Goal: Information Seeking & Learning: Learn about a topic

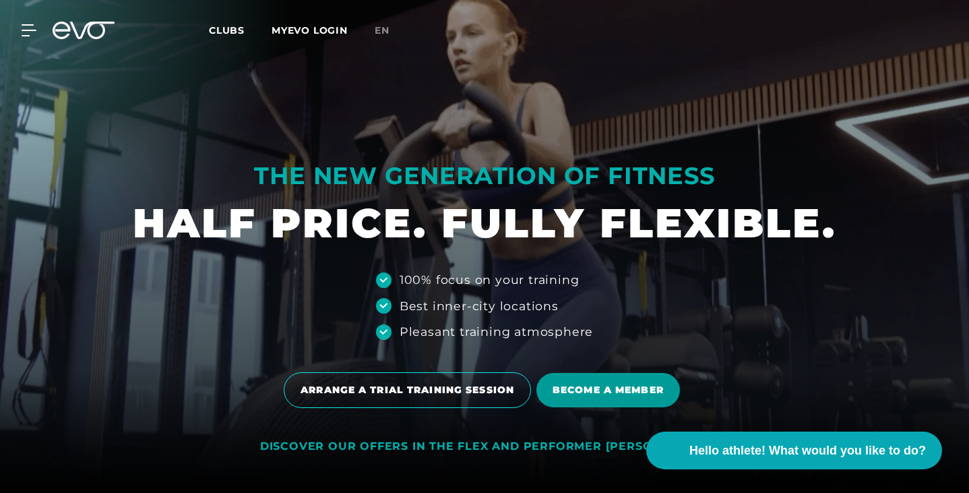
click at [577, 383] on span "BECOME A MEMBER" at bounding box center [608, 390] width 111 height 14
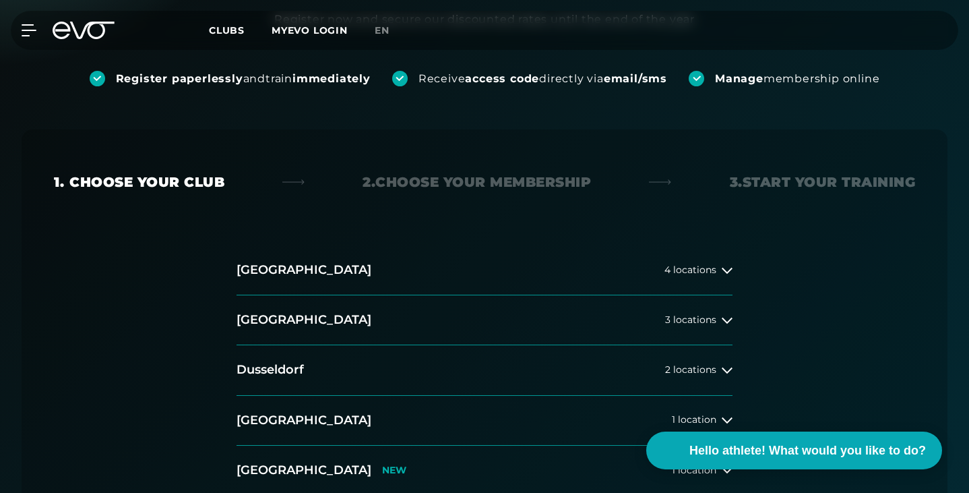
scroll to position [405, 0]
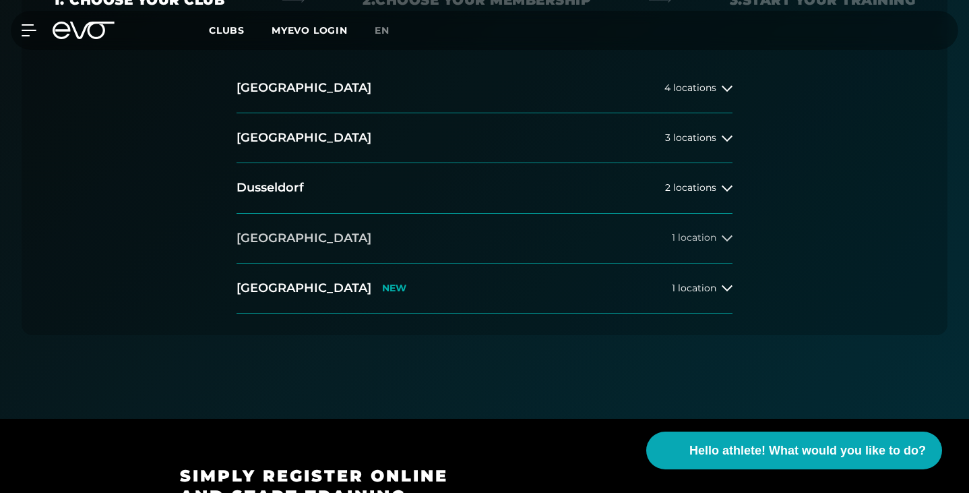
click at [335, 214] on button "Munich 1 location" at bounding box center [485, 239] width 496 height 50
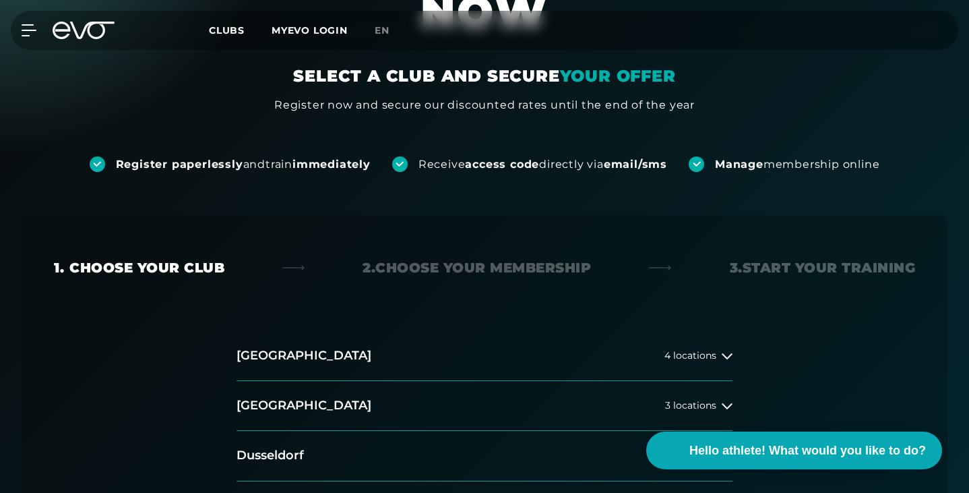
scroll to position [0, 0]
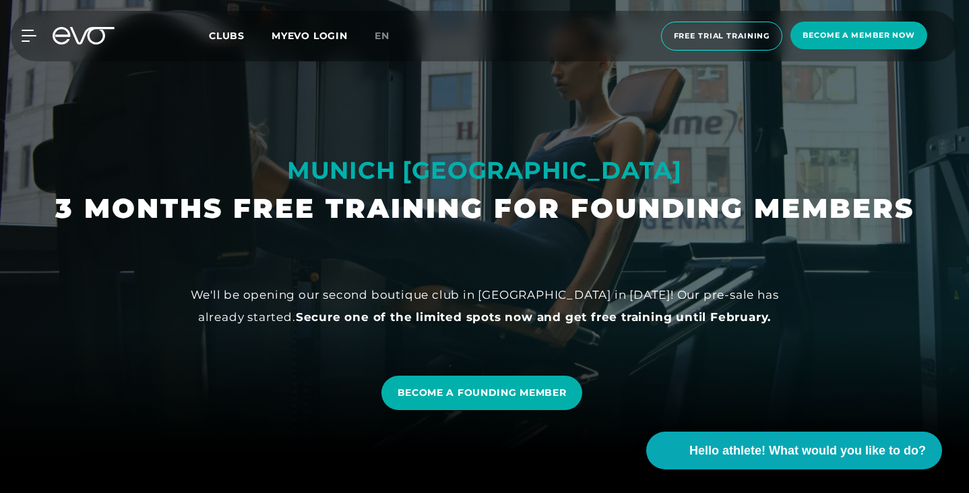
scroll to position [36, 0]
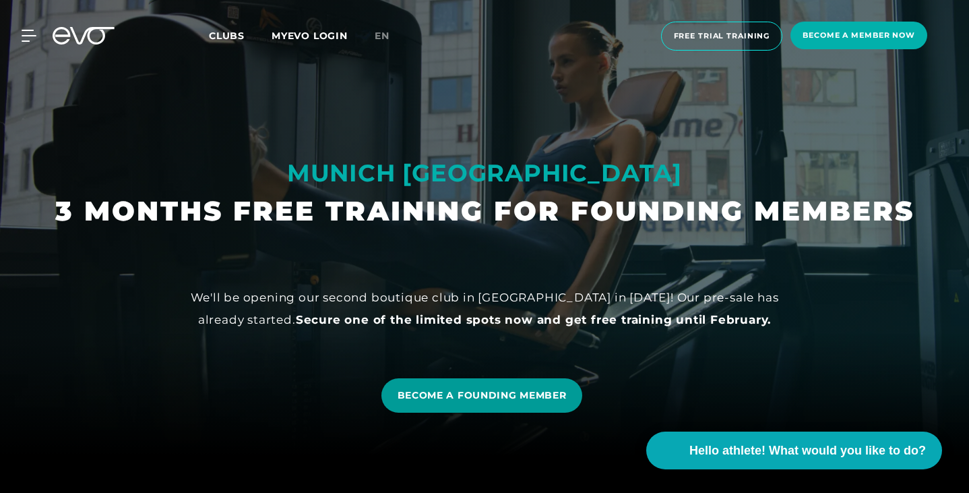
click at [507, 398] on font "BECOME A FOUNDING MEMBER" at bounding box center [482, 395] width 169 height 12
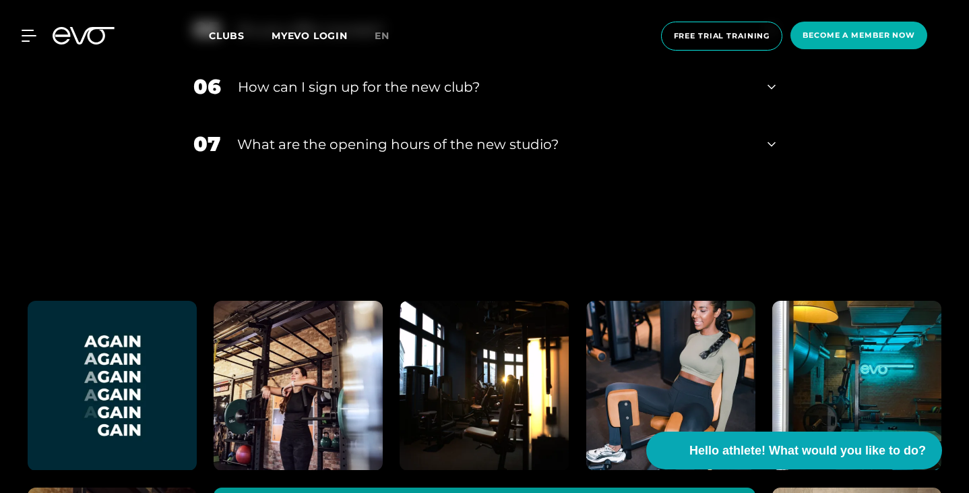
scroll to position [2868, 0]
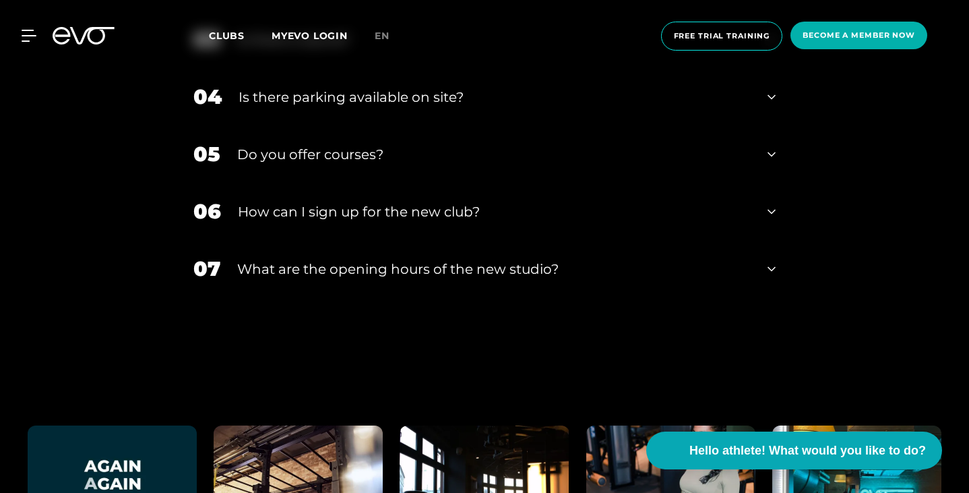
click at [356, 297] on div "07 What are the opening hours of the new studio?" at bounding box center [484, 268] width 609 height 57
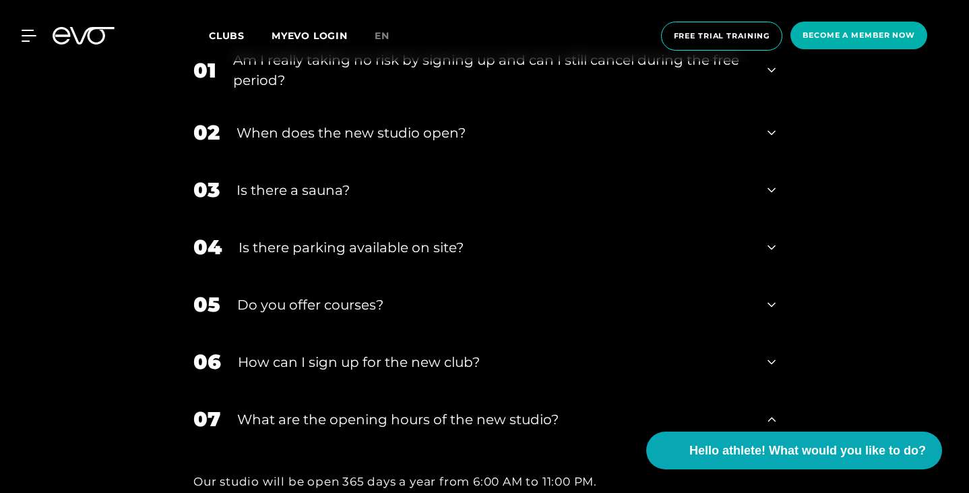
scroll to position [2598, 0]
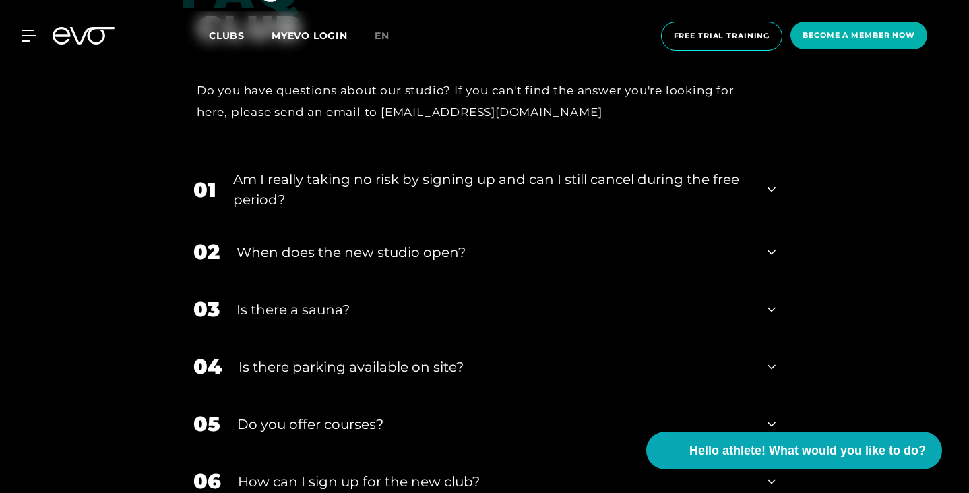
click at [348, 208] on font "Am I really taking no risk by signing up and can I still cancel during the free…" at bounding box center [486, 189] width 506 height 36
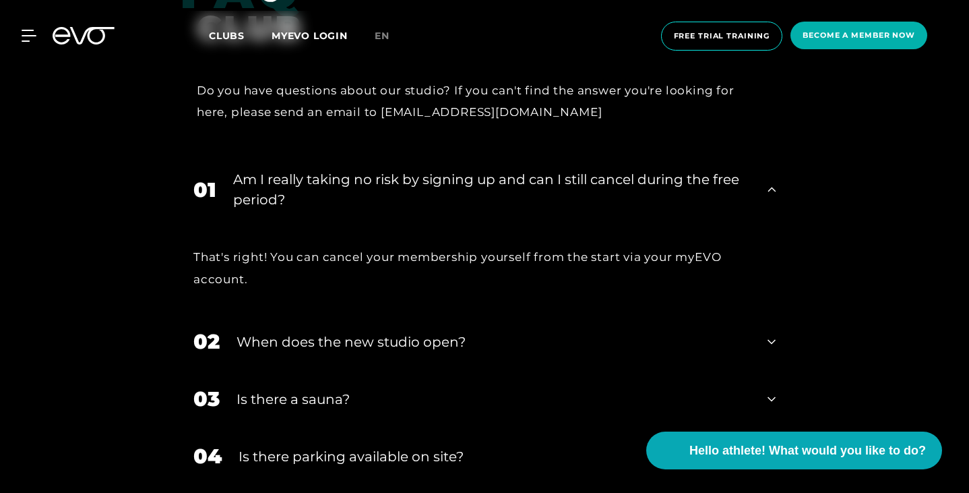
click at [316, 350] on font "When does the new studio open?" at bounding box center [351, 342] width 229 height 16
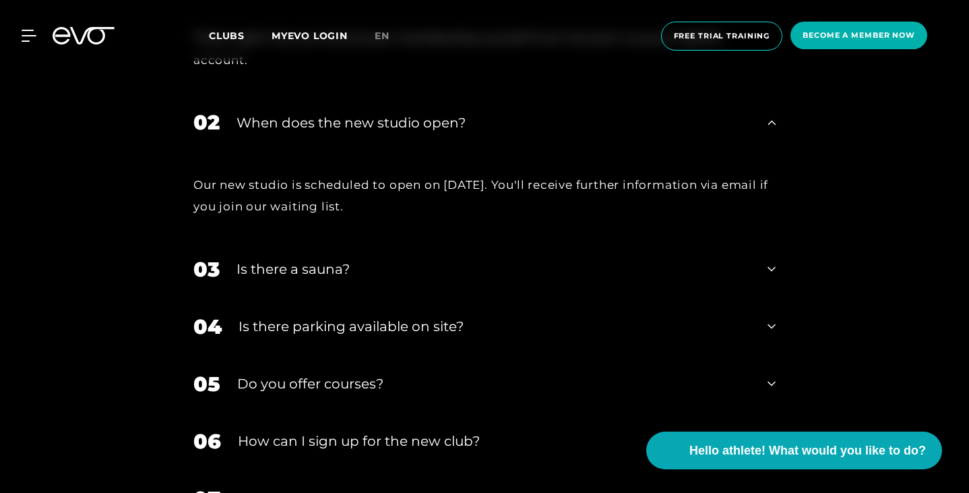
scroll to position [2958, 0]
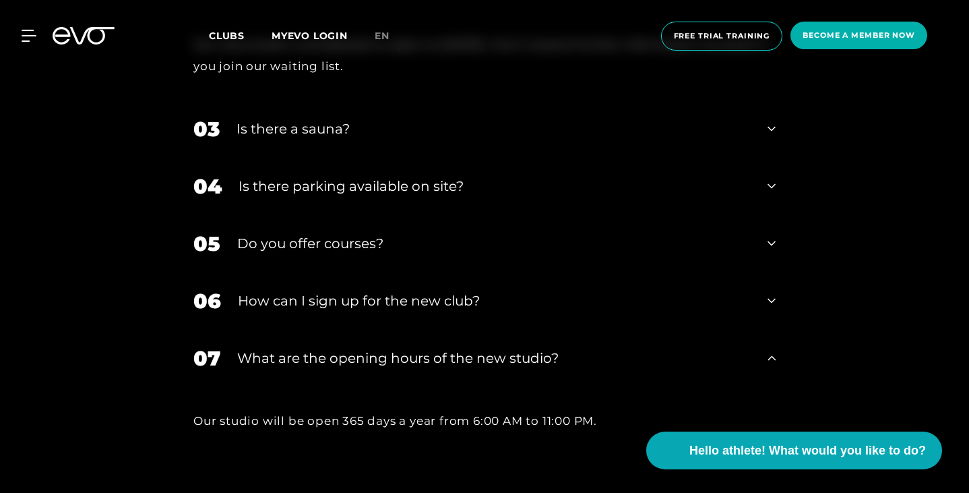
click at [247, 100] on div "Our new studio is scheduled to open on November 5, 2025. You'll receive further…" at bounding box center [484, 56] width 609 height 90
click at [212, 158] on div "03 Is there a sauna?" at bounding box center [484, 128] width 609 height 57
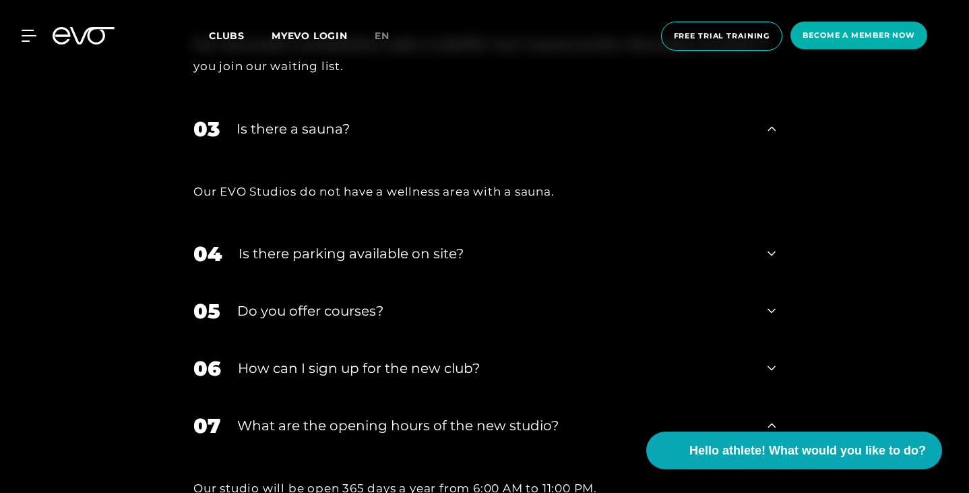
click at [278, 262] on font "Is there parking available on site?" at bounding box center [351, 253] width 225 height 16
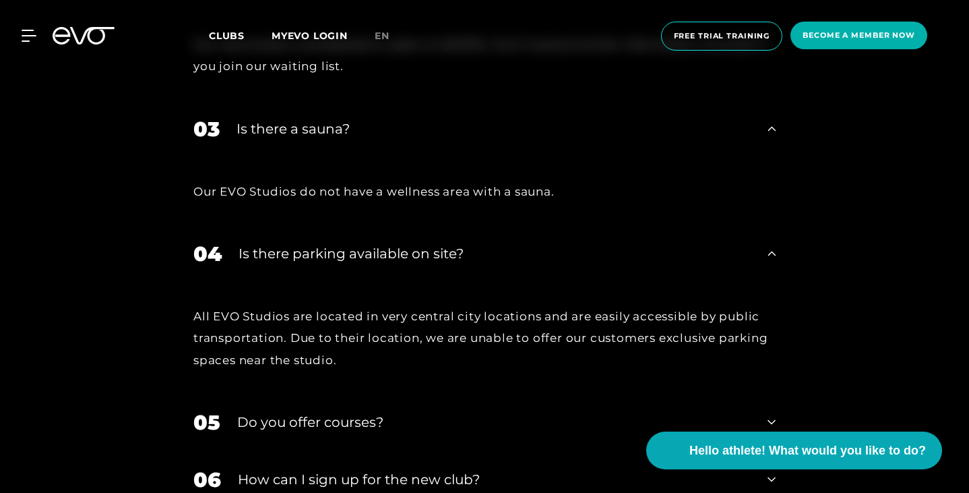
click at [285, 262] on font "Is there parking available on site?" at bounding box center [351, 253] width 225 height 16
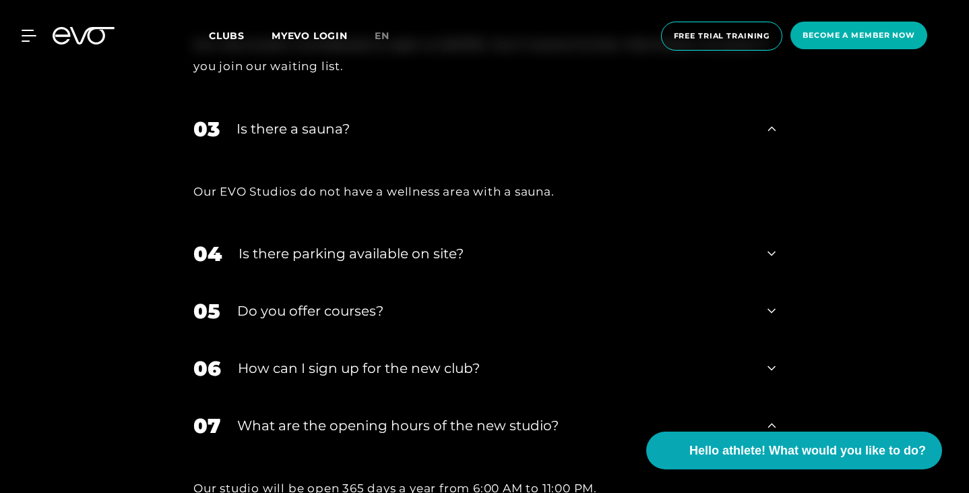
click at [261, 329] on div "05 Do you offer courses?" at bounding box center [484, 310] width 609 height 57
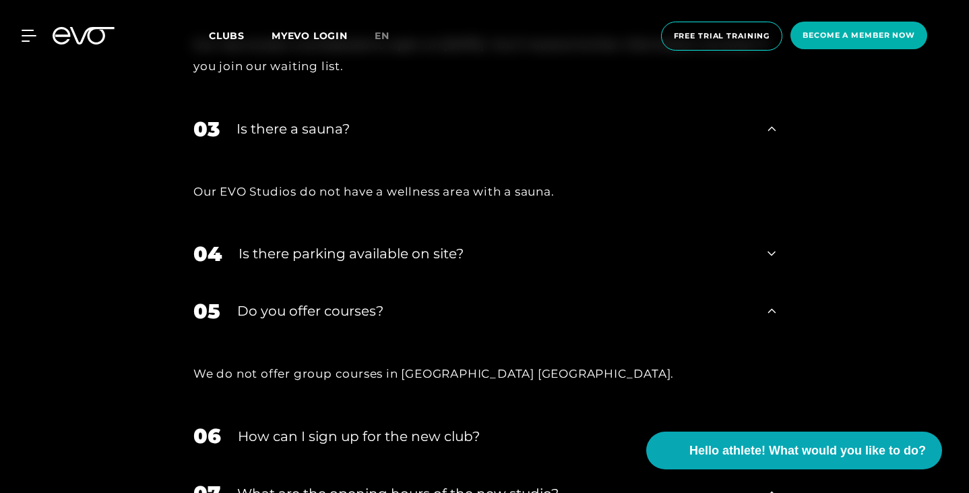
click at [260, 319] on font "Do you offer courses?" at bounding box center [310, 311] width 146 height 16
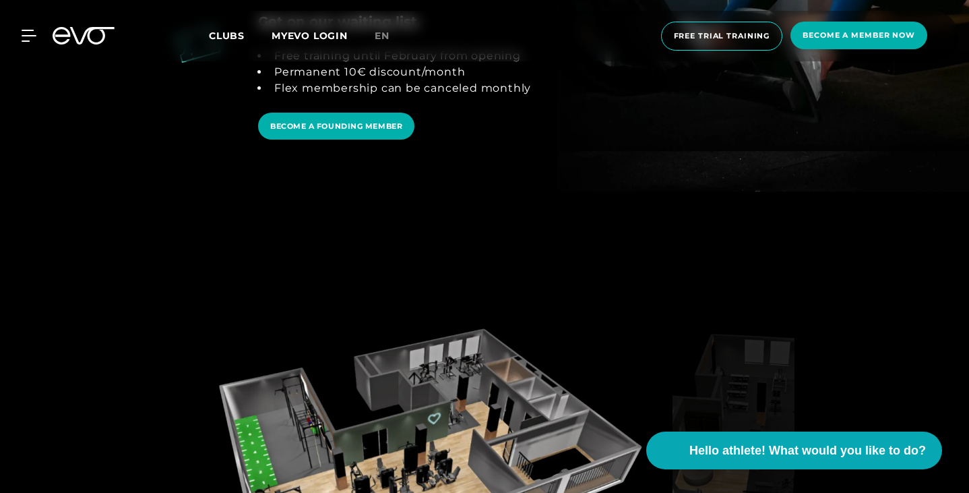
scroll to position [1407, 0]
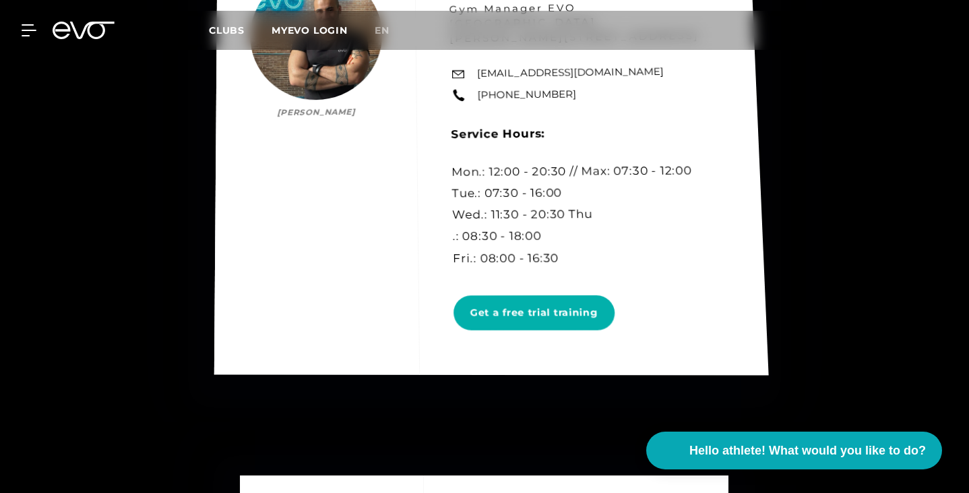
scroll to position [2966, 0]
